Goal: Information Seeking & Learning: Learn about a topic

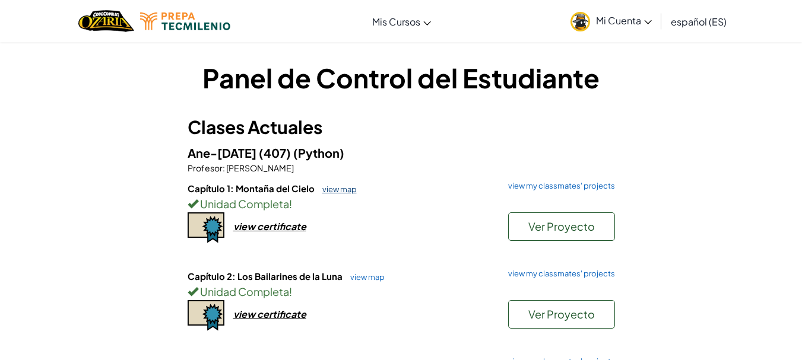
click at [349, 189] on link "view map" at bounding box center [336, 189] width 40 height 9
click at [345, 192] on link "view map" at bounding box center [336, 189] width 40 height 9
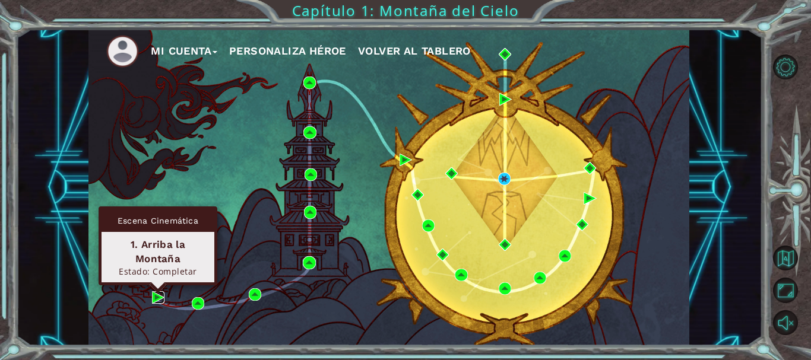
click at [153, 298] on img at bounding box center [158, 297] width 12 height 12
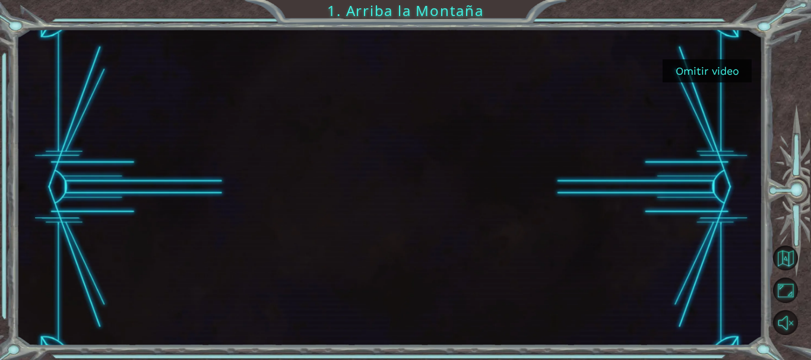
click at [683, 74] on button "Omitir video" at bounding box center [706, 70] width 89 height 23
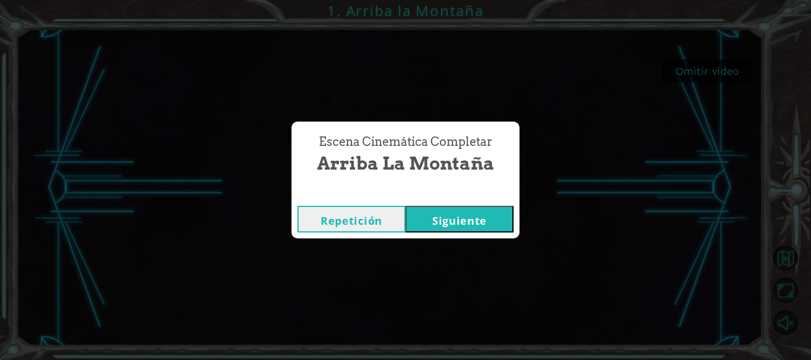
click at [435, 215] on button "Siguiente" at bounding box center [459, 219] width 108 height 27
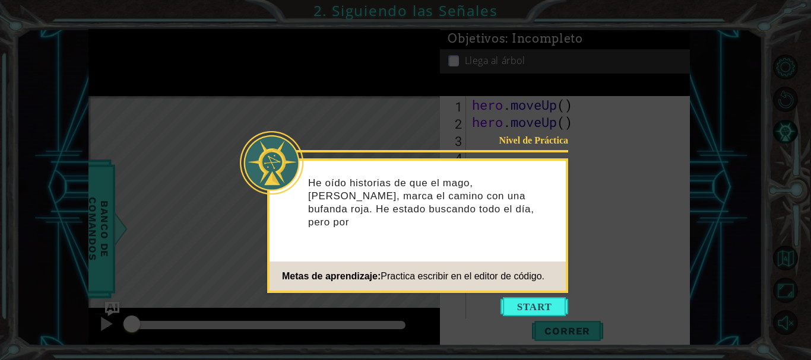
click at [686, 186] on icon at bounding box center [405, 180] width 811 height 360
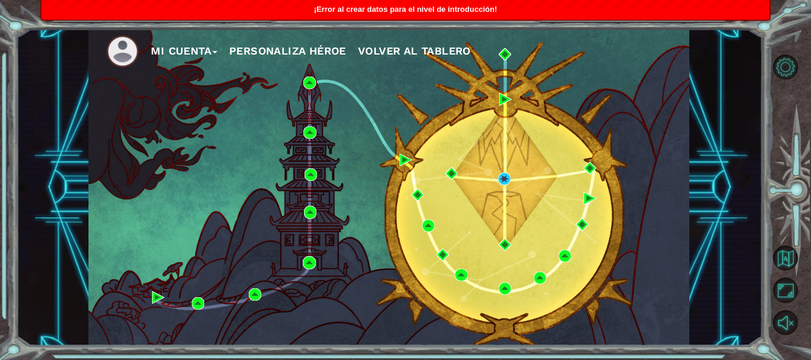
drag, startPoint x: 469, startPoint y: 217, endPoint x: 418, endPoint y: 197, distance: 54.3
click at [418, 197] on div "Mi Cuenta Personaliza Héroe Volver al Tablero" at bounding box center [388, 187] width 601 height 317
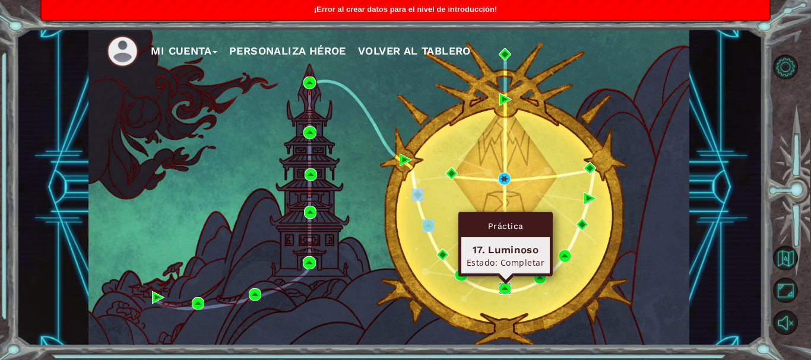
click at [503, 290] on img at bounding box center [505, 289] width 12 height 12
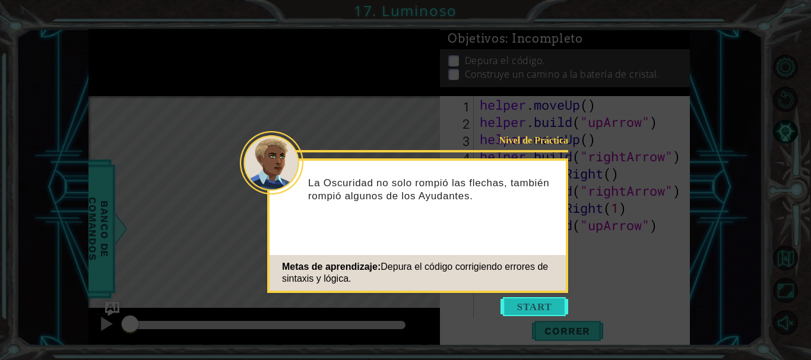
click at [544, 303] on button "Start" at bounding box center [534, 306] width 68 height 19
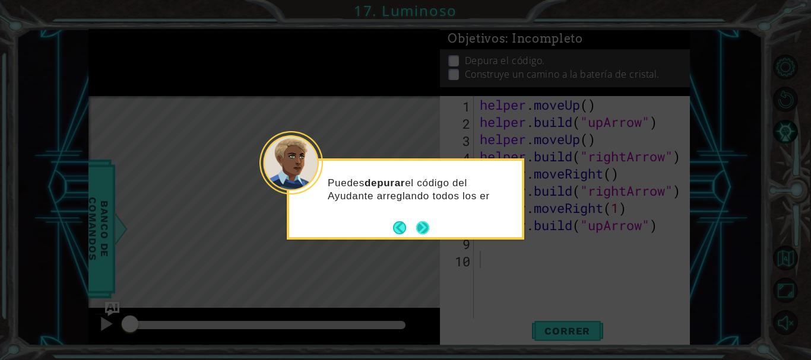
click at [425, 231] on button "Next" at bounding box center [422, 227] width 21 height 21
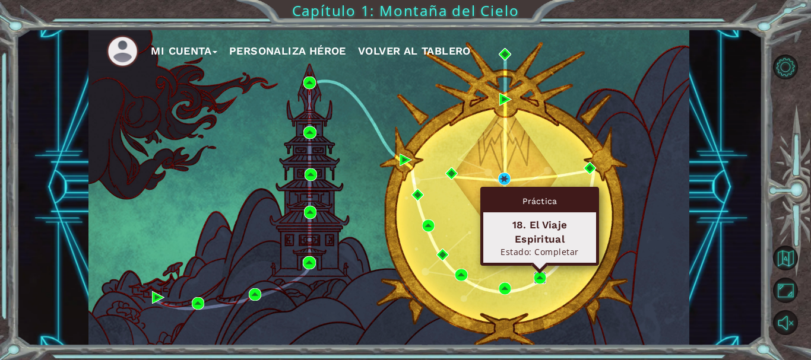
click at [537, 279] on img at bounding box center [540, 278] width 12 height 12
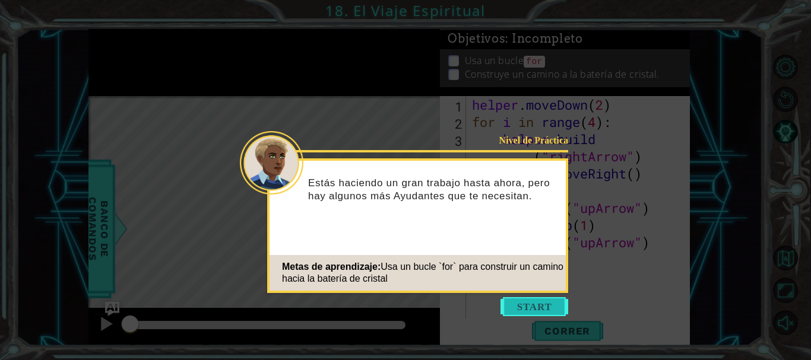
click at [526, 306] on button "Start" at bounding box center [534, 306] width 68 height 19
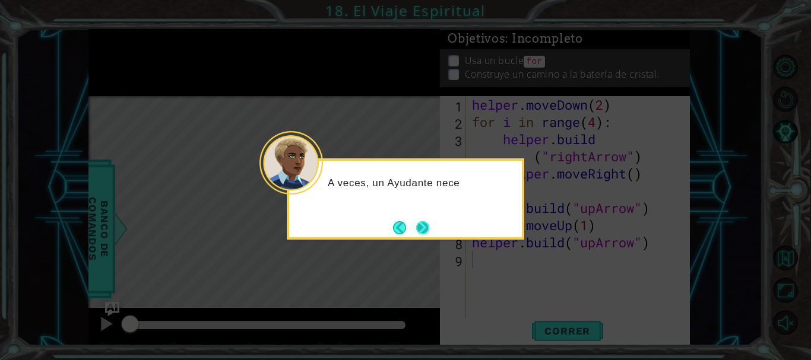
click at [424, 234] on button "Next" at bounding box center [422, 227] width 15 height 15
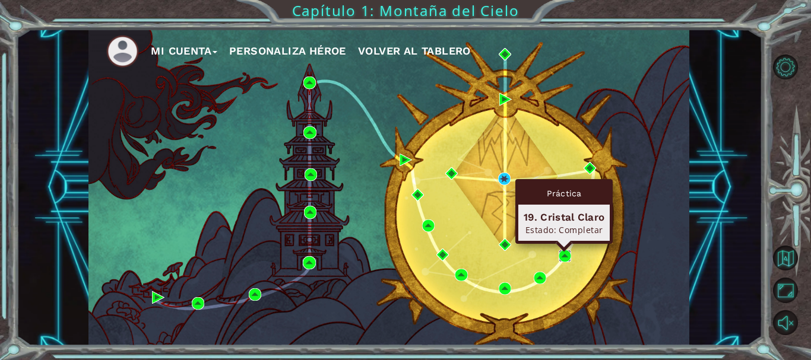
click at [564, 255] on img at bounding box center [565, 256] width 12 height 12
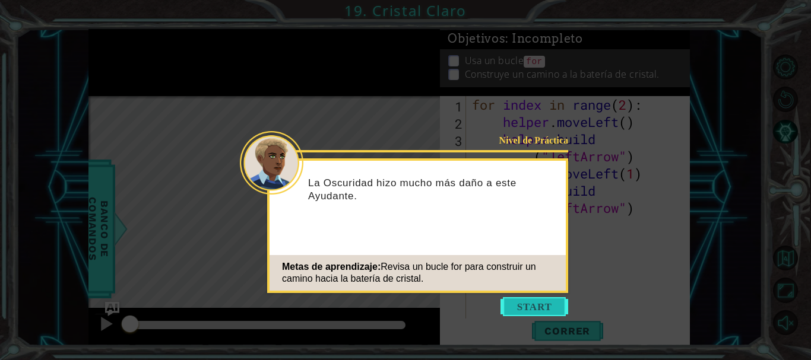
click at [531, 304] on button "Start" at bounding box center [534, 306] width 68 height 19
